Goal: Check status: Check status

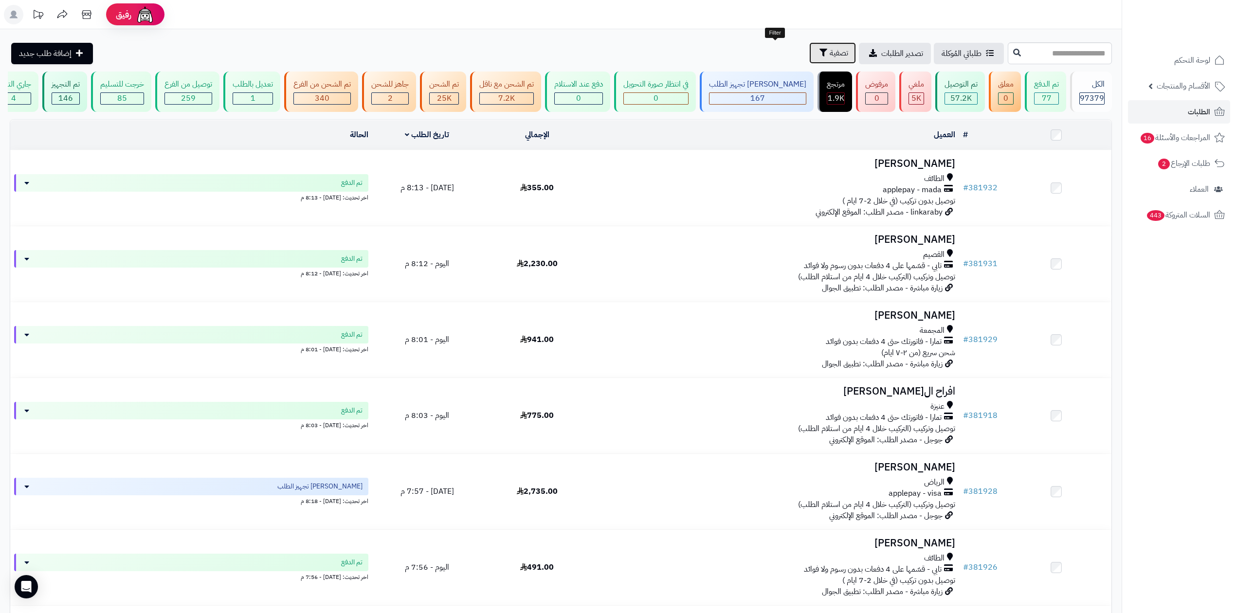
click at [809, 48] on button "تصفية" at bounding box center [832, 52] width 47 height 21
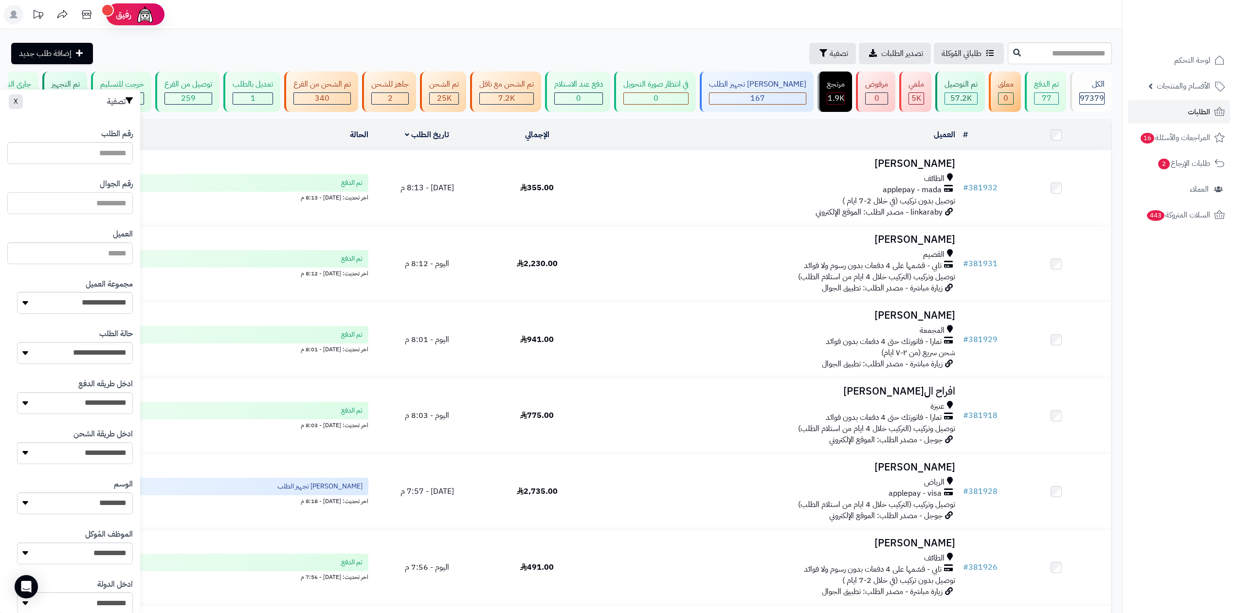
click at [93, 201] on input "text" at bounding box center [70, 203] width 126 height 22
type input "*********"
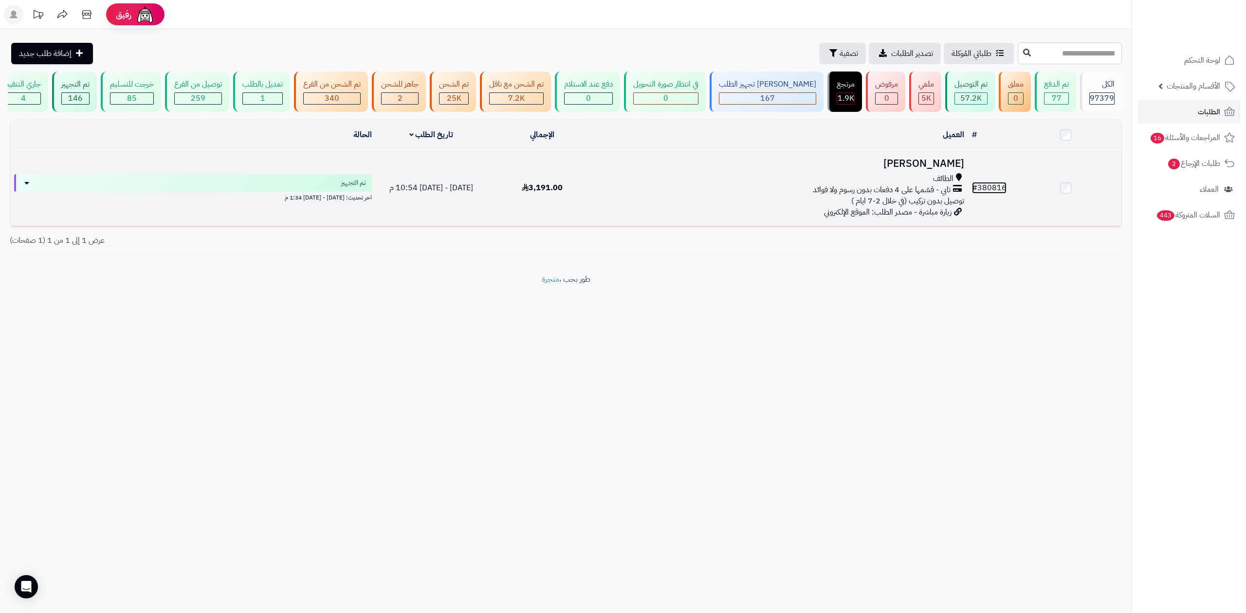
click at [986, 185] on link "# 380816" at bounding box center [989, 188] width 35 height 12
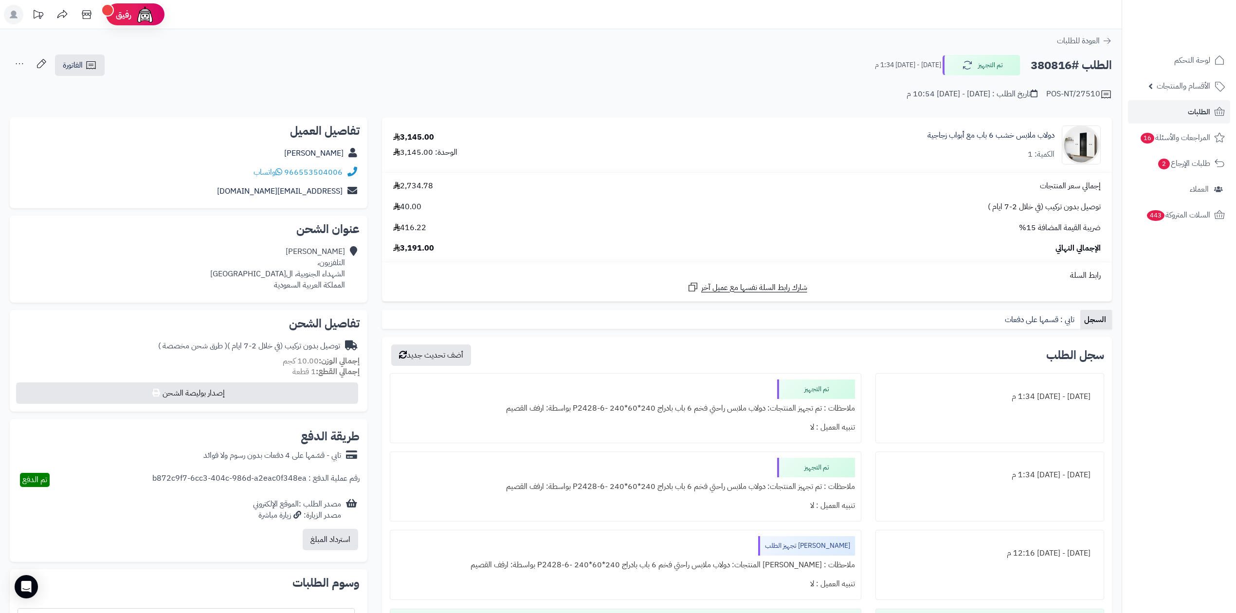
click at [1052, 69] on h2 "الطلب #380816" at bounding box center [1071, 65] width 81 height 20
copy h2 "380816"
